Goal: Task Accomplishment & Management: Manage account settings

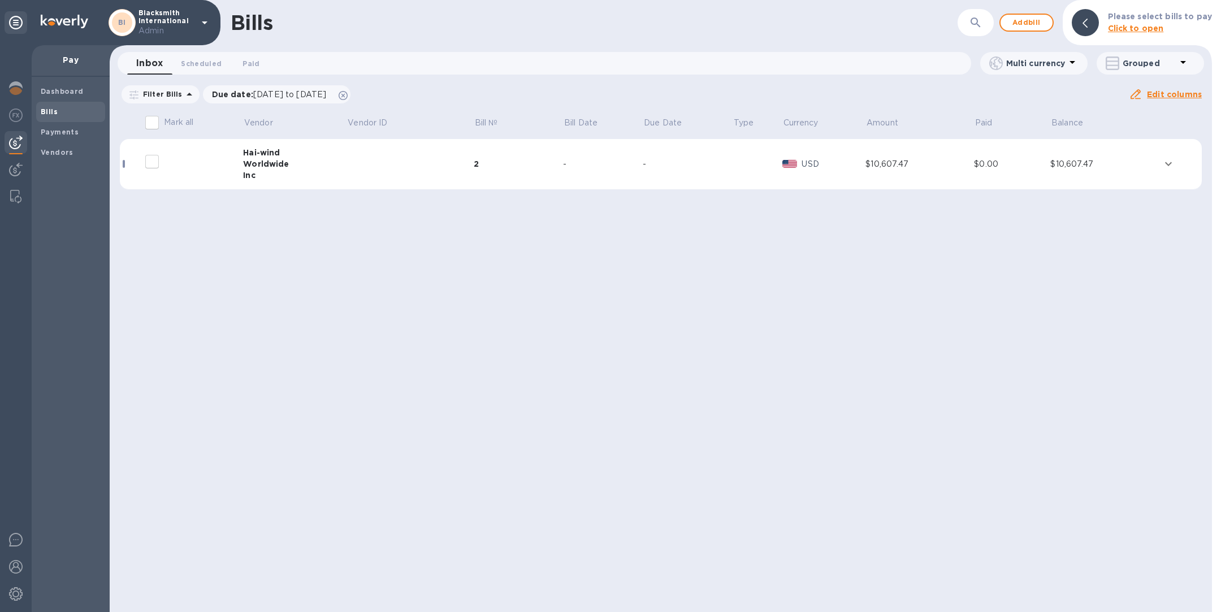
click at [387, 168] on td at bounding box center [410, 164] width 127 height 51
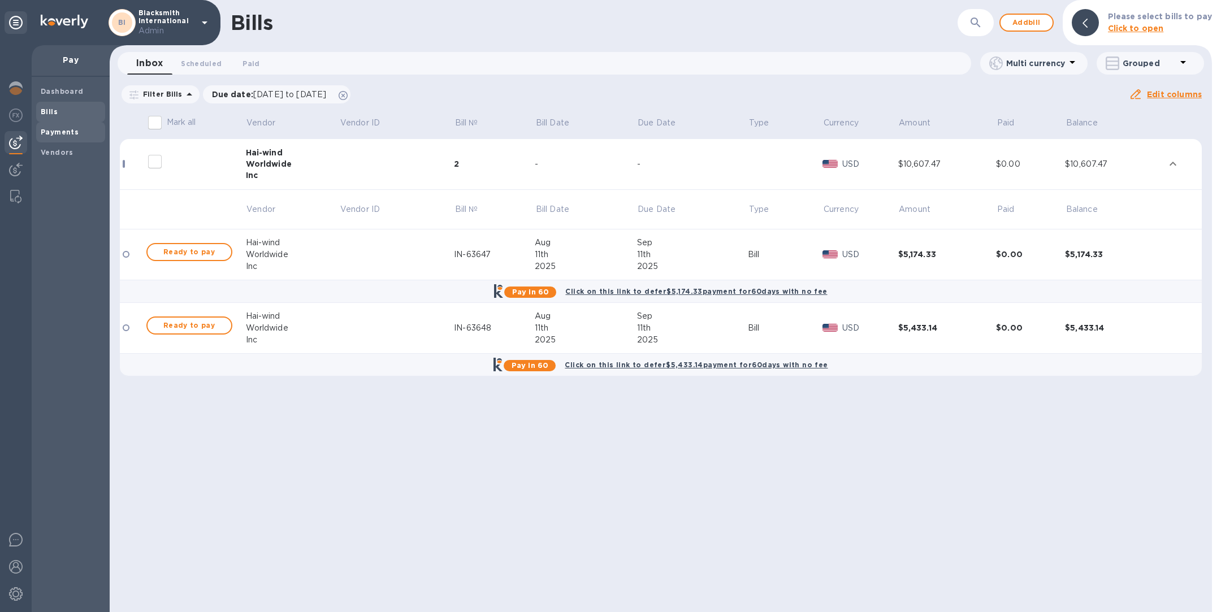
click at [84, 129] on span "Payments" at bounding box center [71, 132] width 60 height 11
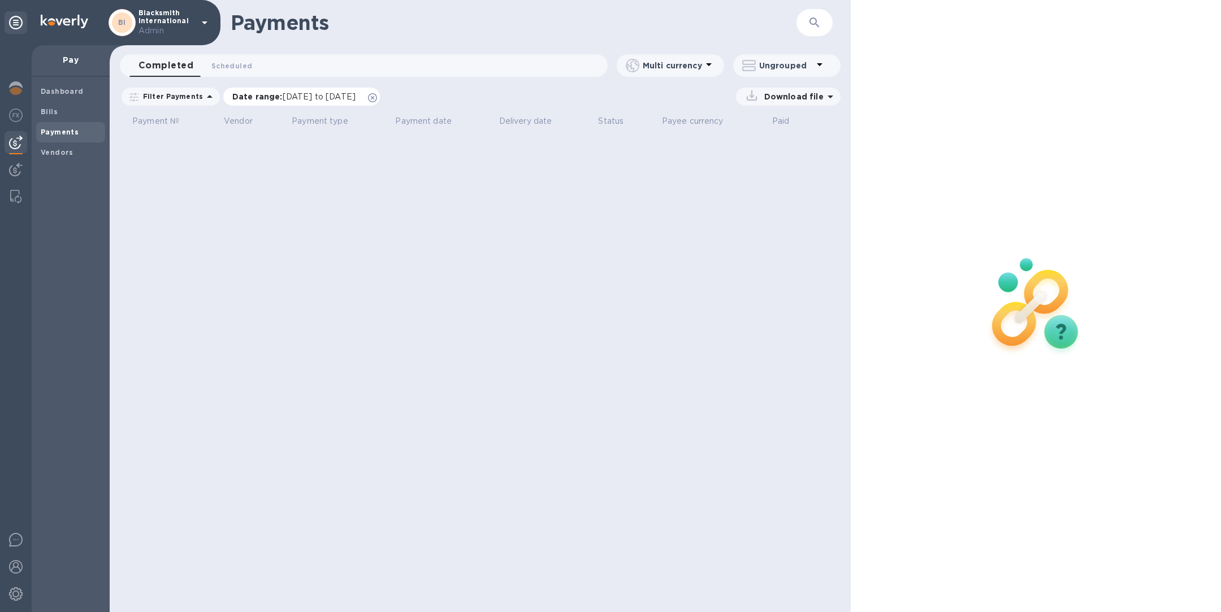
click at [377, 98] on icon at bounding box center [372, 97] width 9 height 9
click at [52, 112] on b "Bills" at bounding box center [49, 111] width 17 height 8
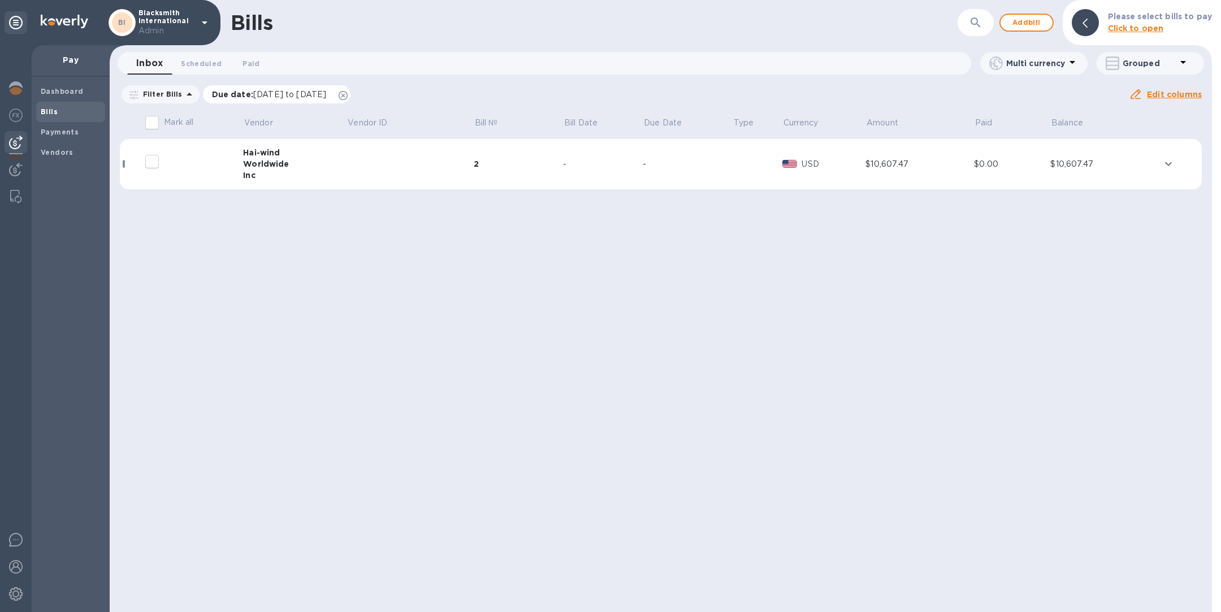
click at [348, 92] on icon at bounding box center [343, 95] width 9 height 9
click at [8, 572] on div at bounding box center [16, 568] width 23 height 25
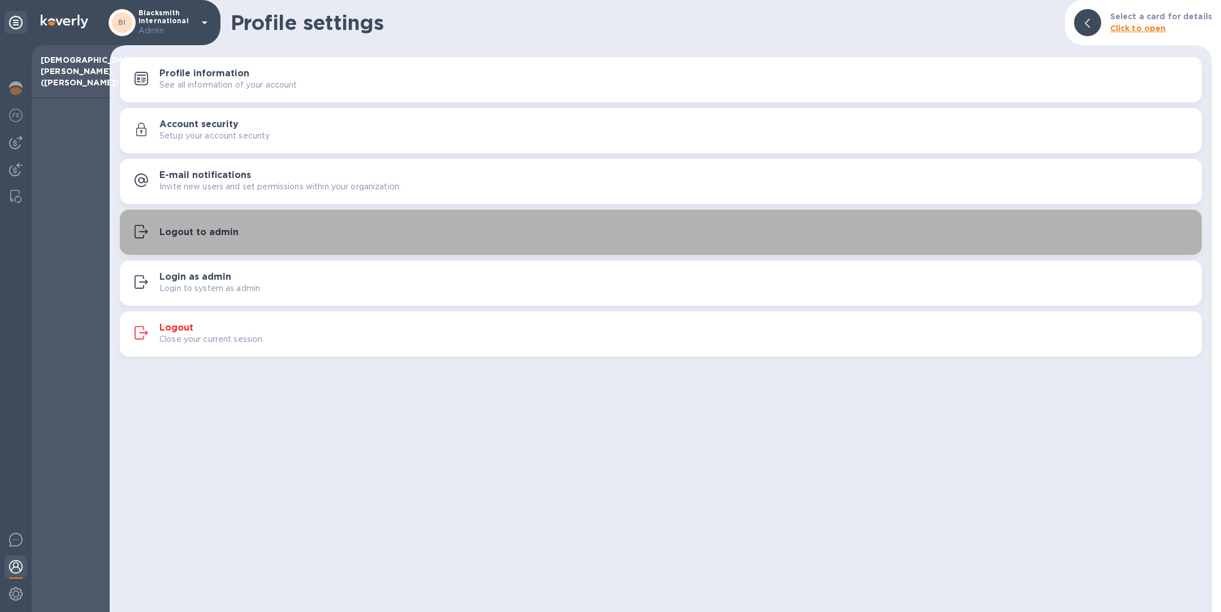
click at [183, 235] on h3 "Logout to admin" at bounding box center [198, 232] width 79 height 11
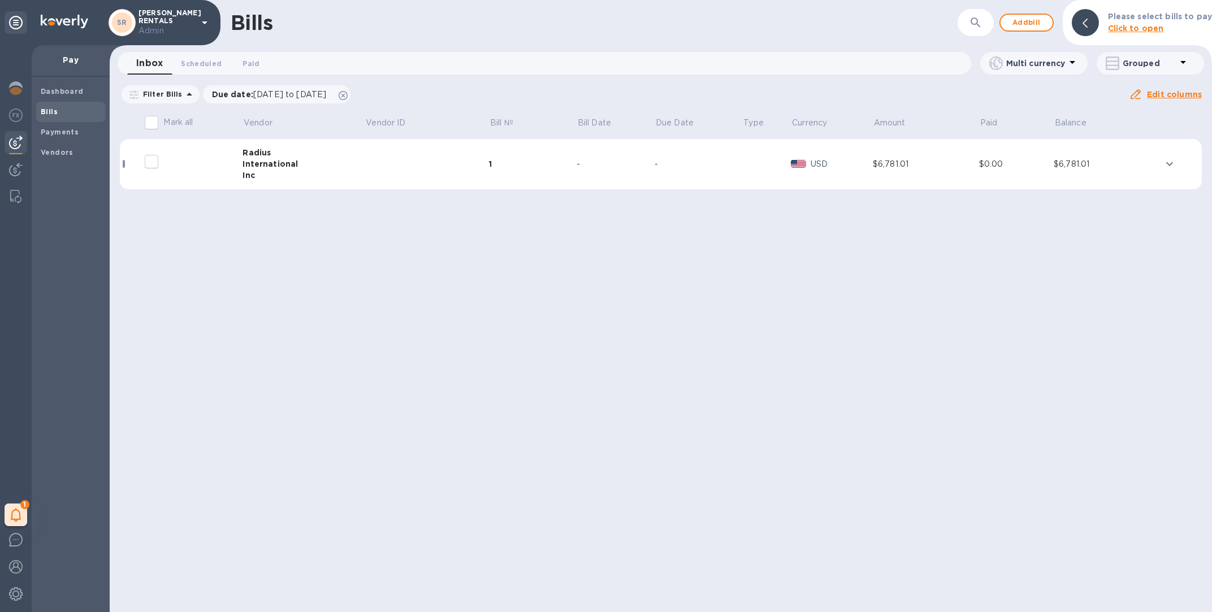
click at [325, 170] on div "Inc" at bounding box center [304, 175] width 122 height 11
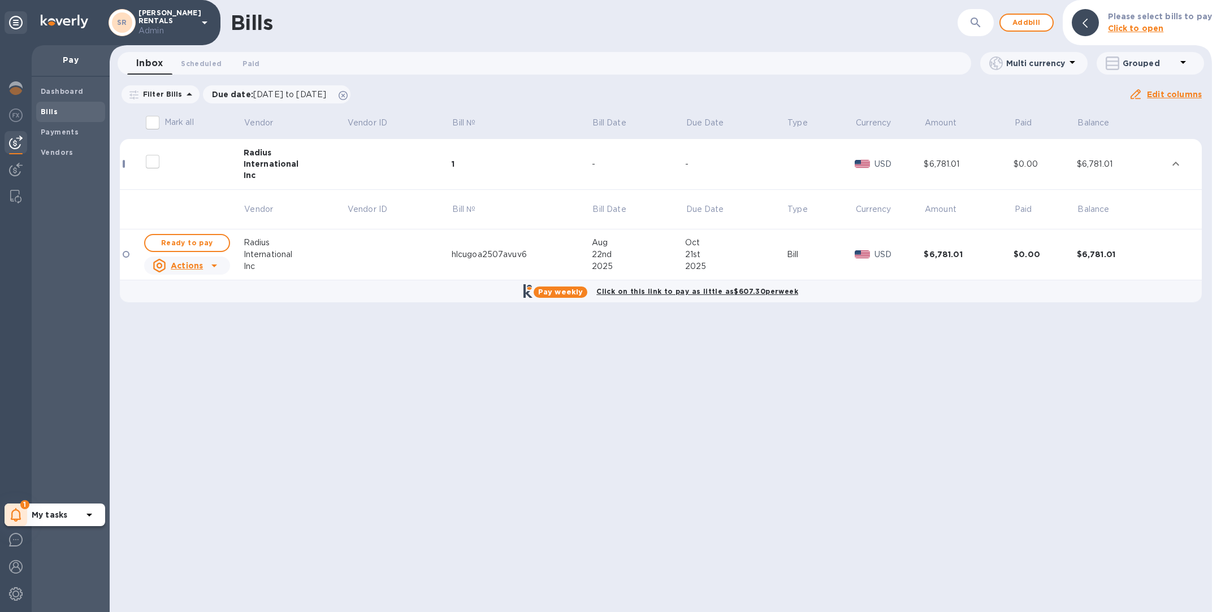
click at [18, 512] on icon at bounding box center [16, 515] width 11 height 14
